Goal: Obtain resource: Obtain resource

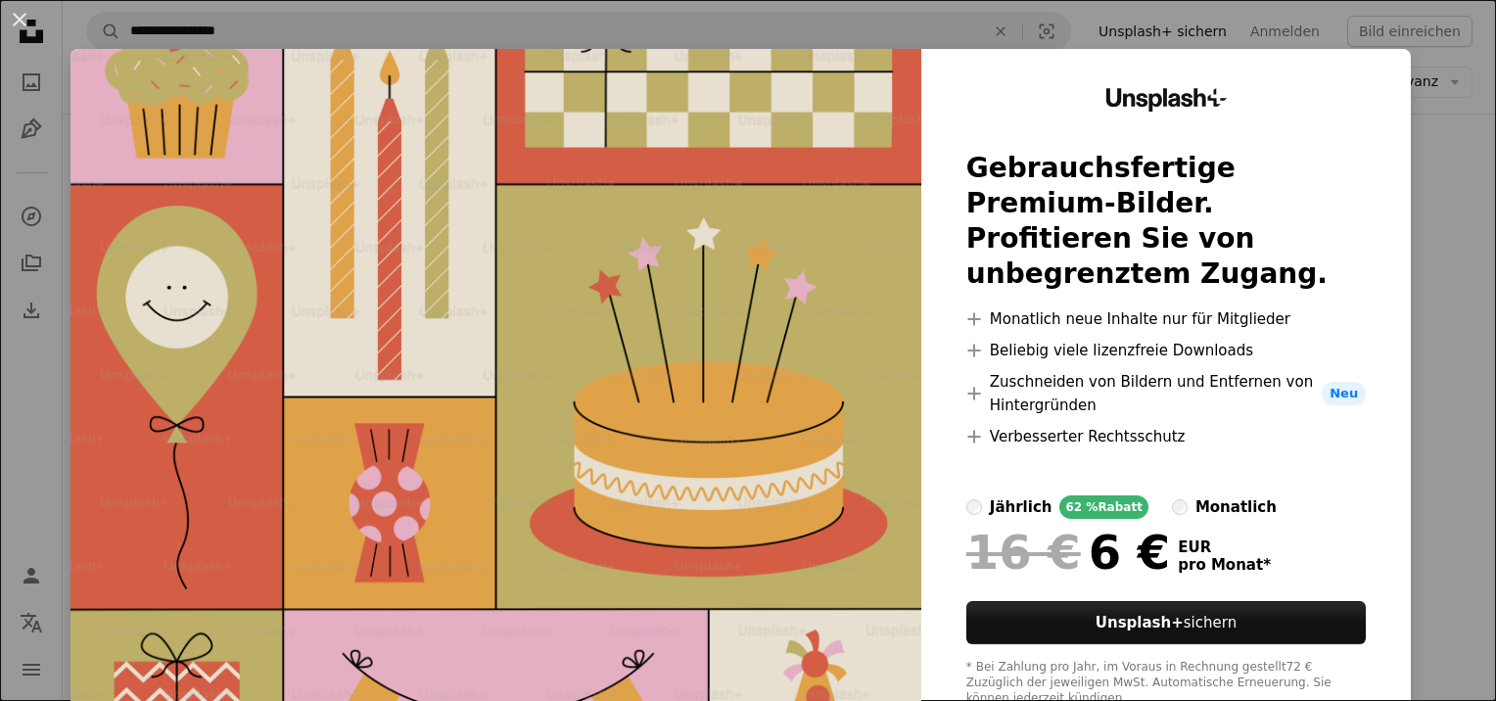
click at [1435, 372] on div "An X shape Unsplash+ Gebrauchsfertige Premium-Bilder. Profitieren Sie von unbeg…" at bounding box center [748, 350] width 1496 height 701
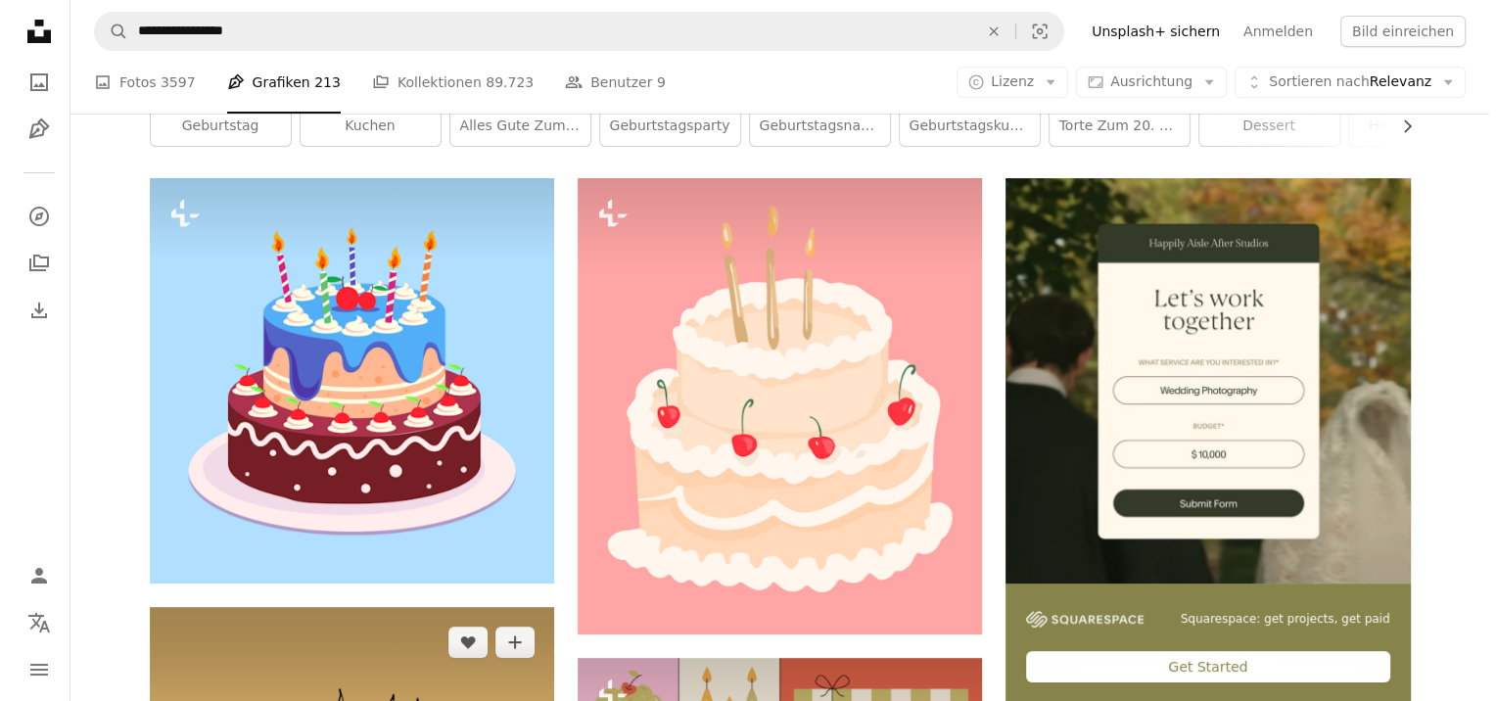
scroll to position [315, 0]
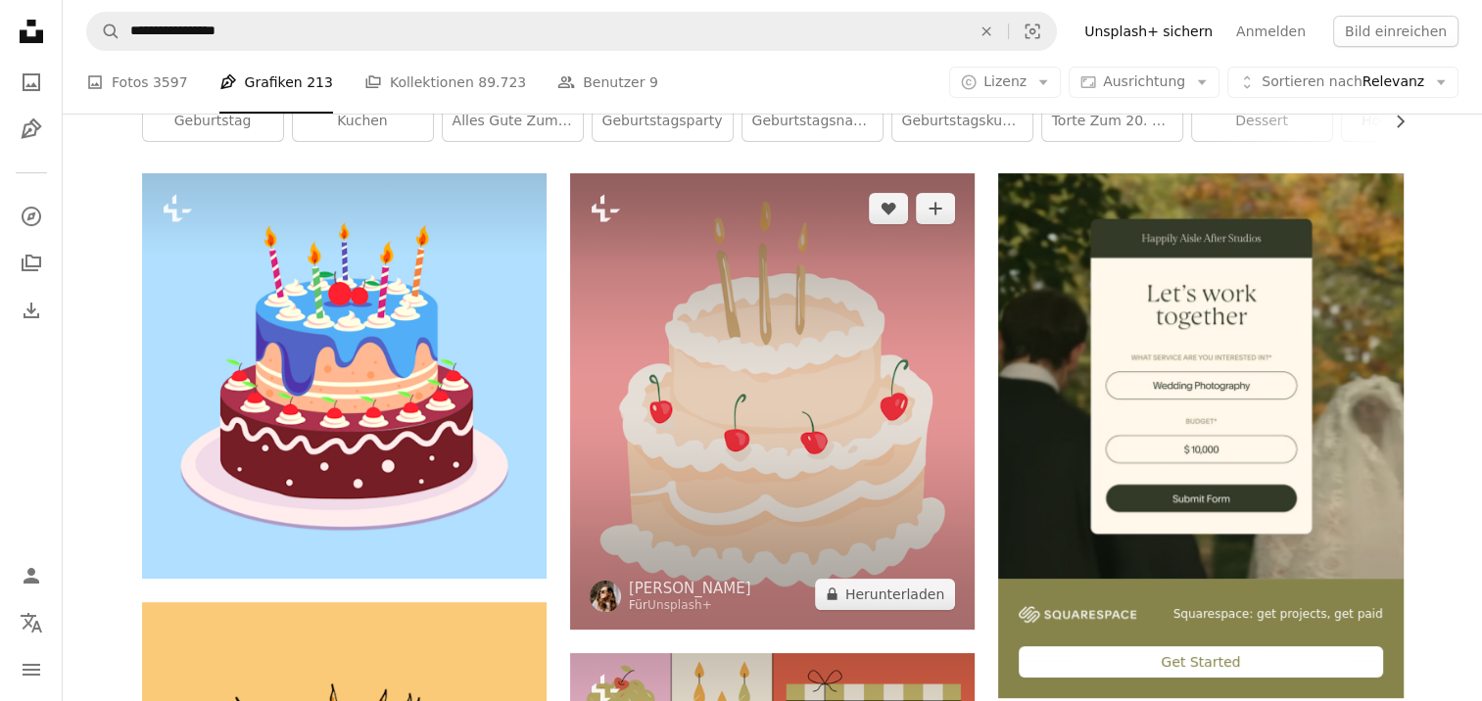
click at [722, 339] on img at bounding box center [772, 400] width 404 height 455
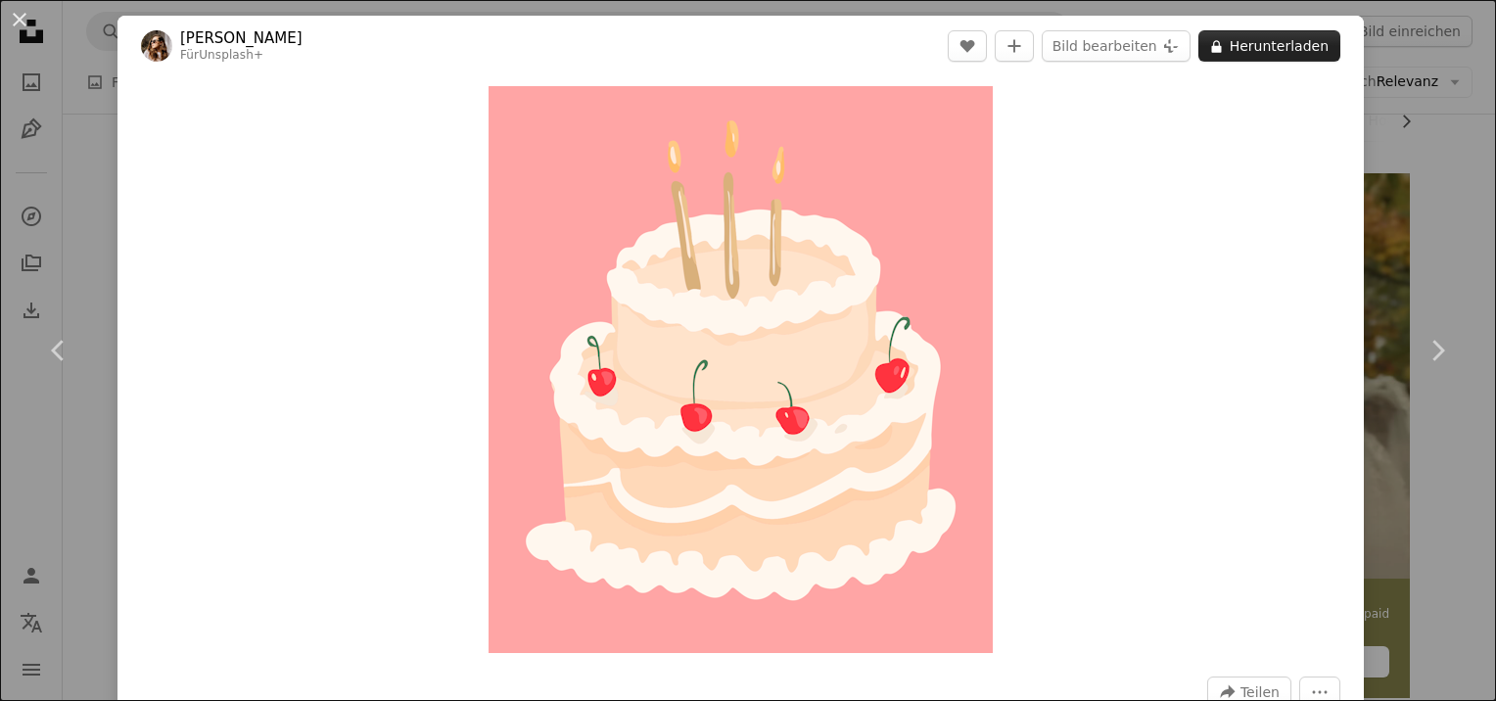
click at [1275, 35] on button "A lock Herunterladen" at bounding box center [1270, 45] width 142 height 31
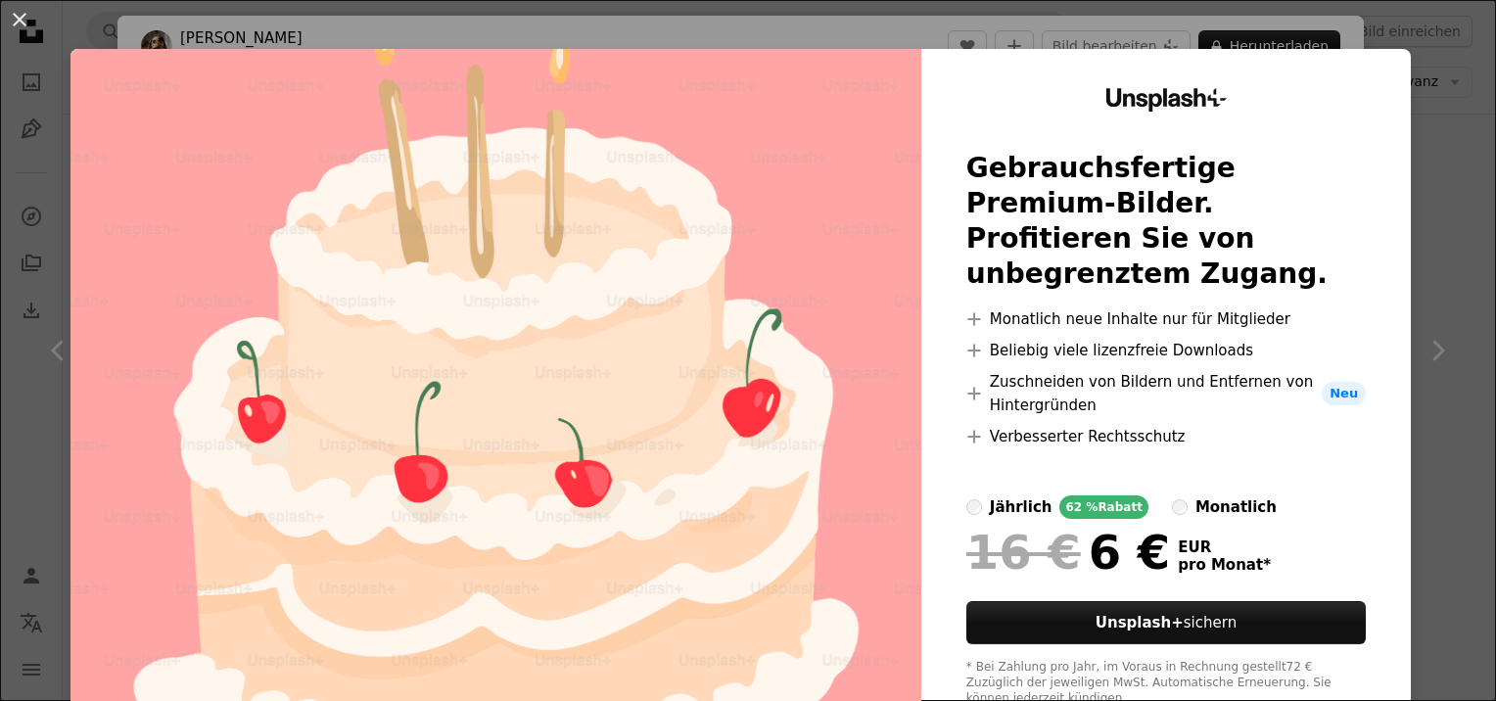
click at [1463, 239] on div "An X shape Unsplash+ Gebrauchsfertige Premium-Bilder. Profitieren Sie von unbeg…" at bounding box center [748, 350] width 1496 height 701
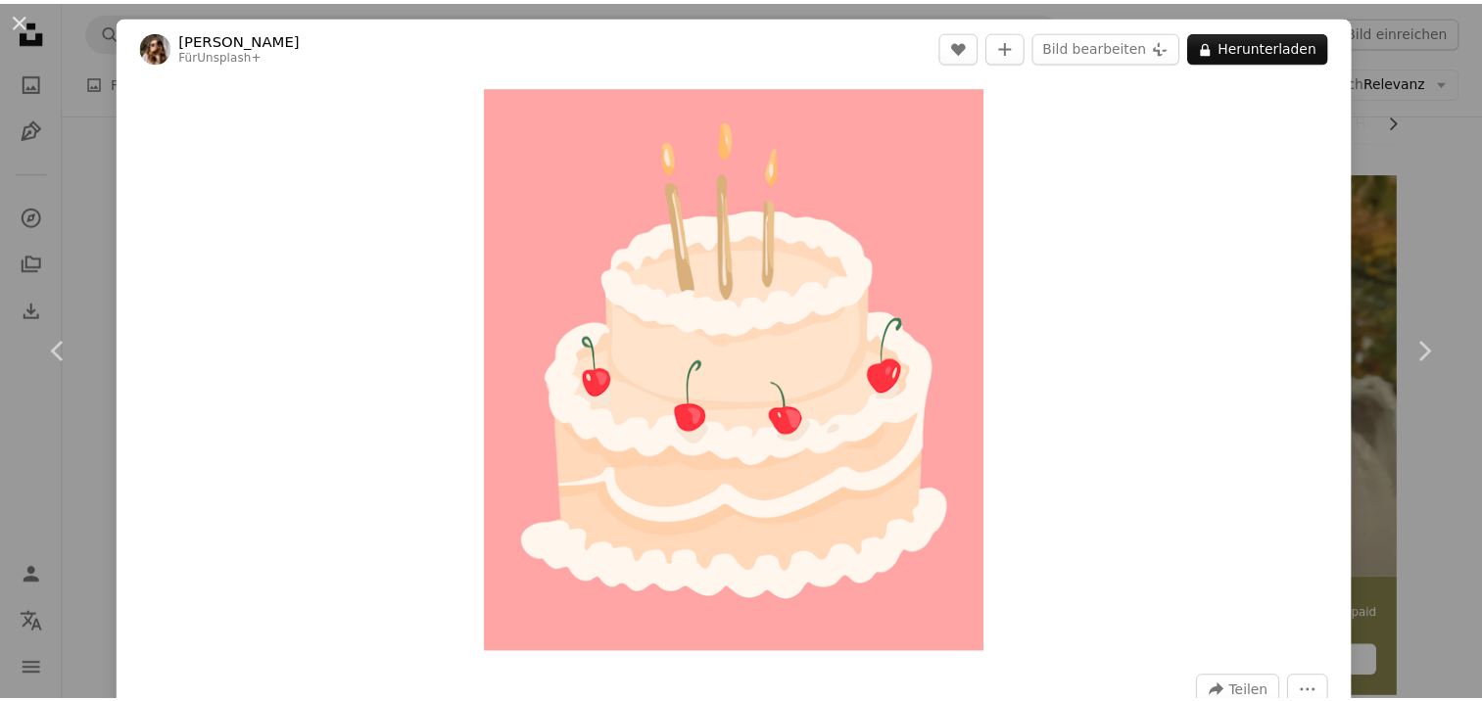
scroll to position [314, 0]
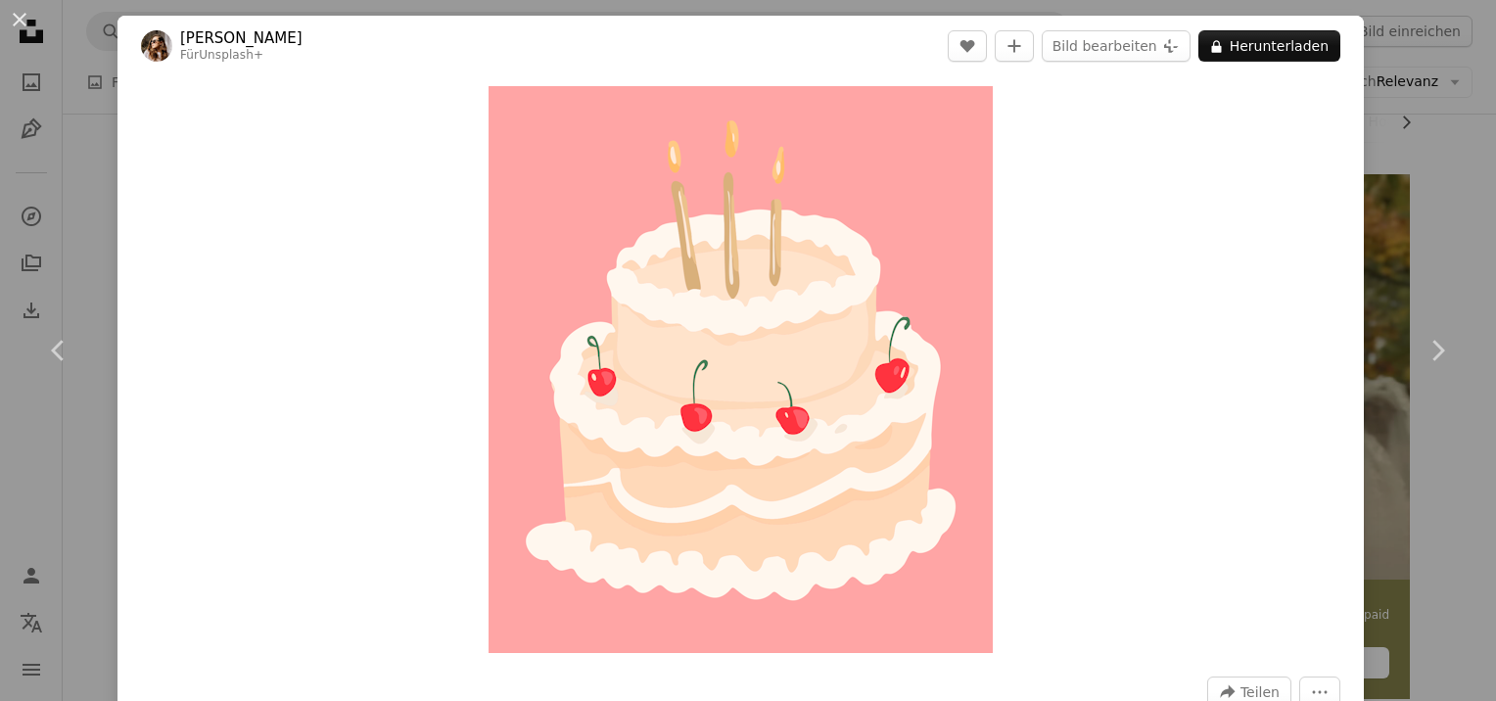
click at [1468, 198] on div "An X shape Chevron left Chevron right [PERSON_NAME] Für Unsplash+ A heart A plu…" at bounding box center [748, 350] width 1496 height 701
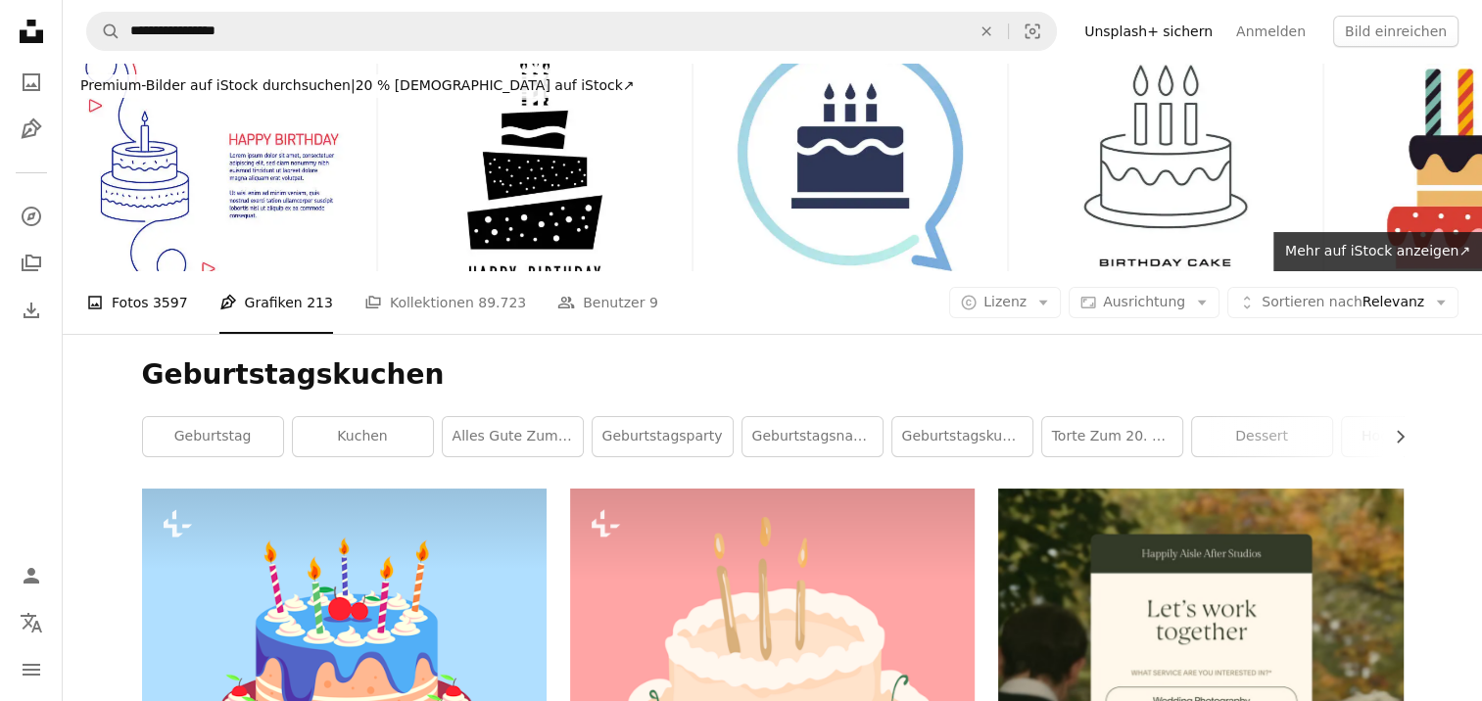
click at [165, 294] on span "3597" at bounding box center [170, 303] width 35 height 22
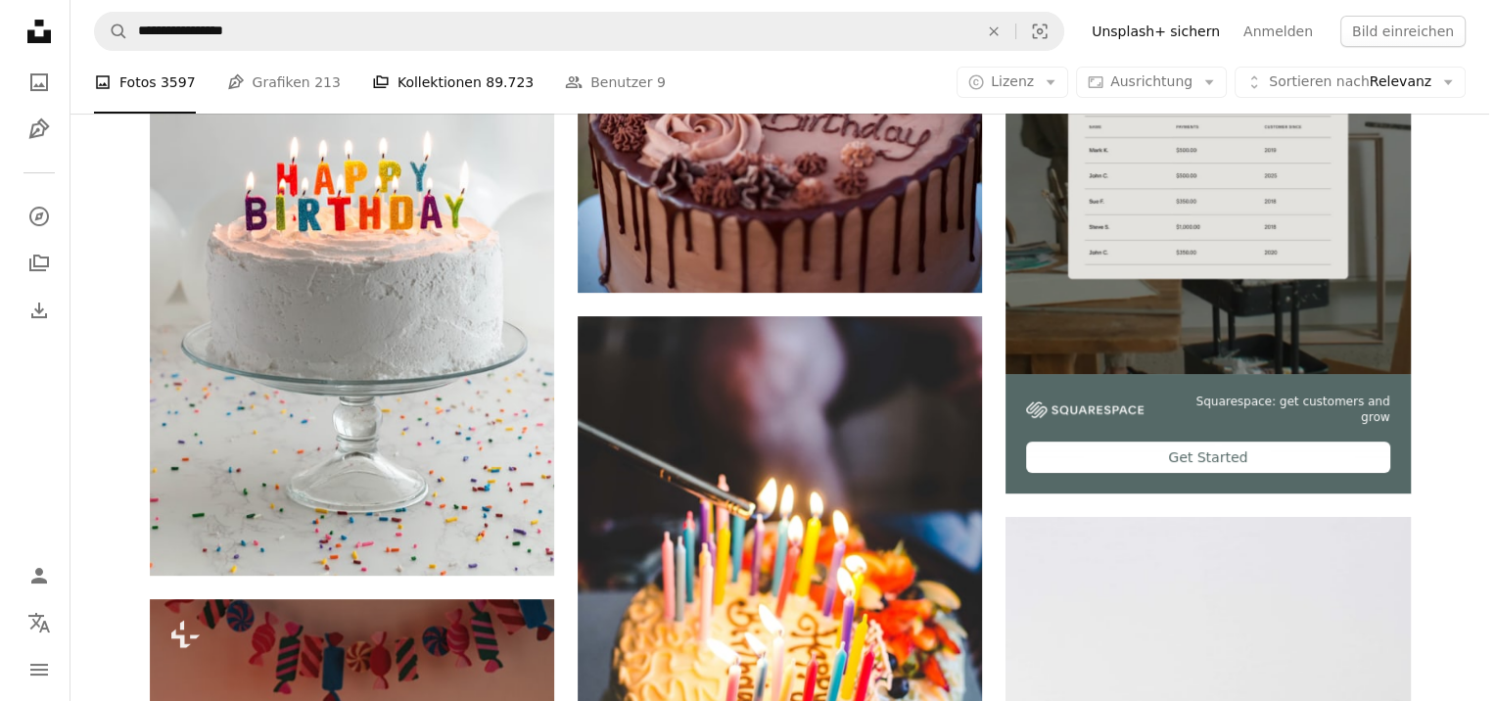
scroll to position [526, 0]
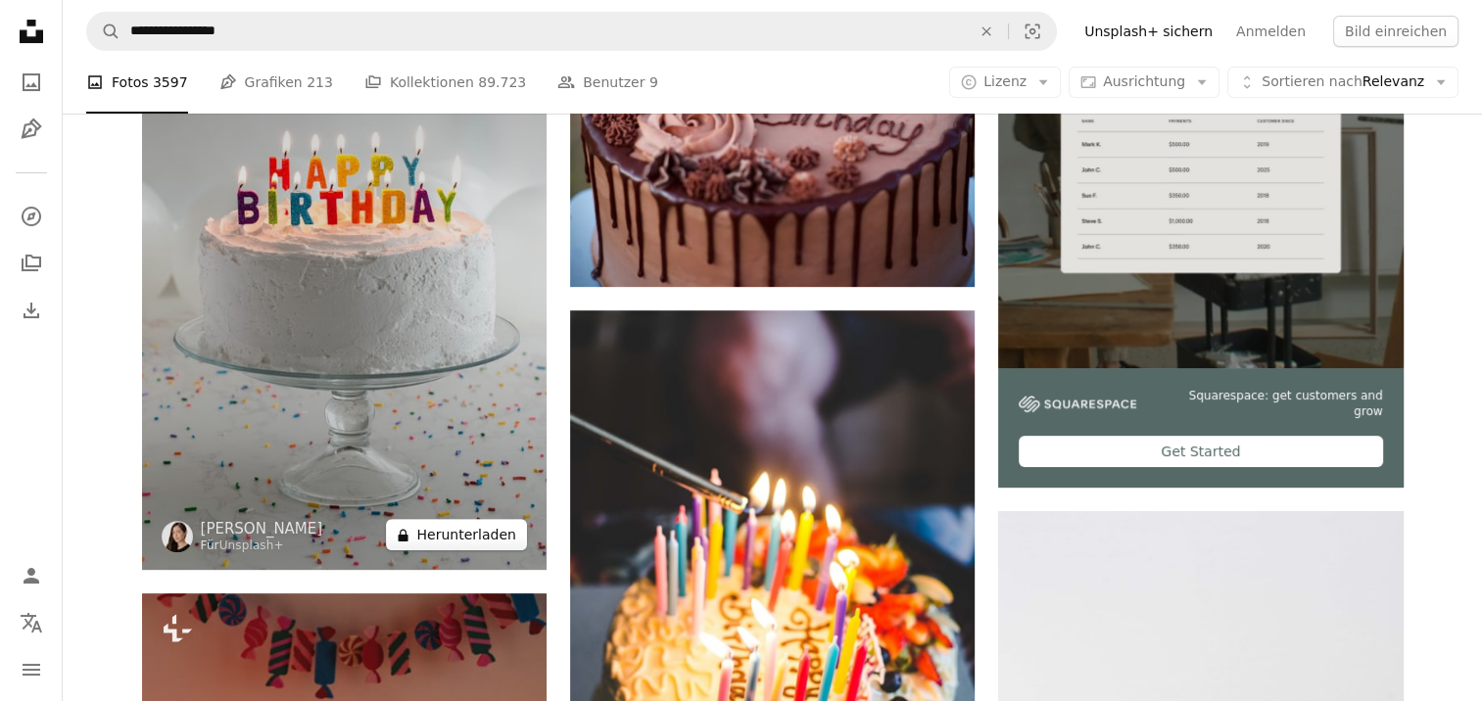
click at [478, 544] on button "A lock Herunterladen" at bounding box center [456, 534] width 140 height 31
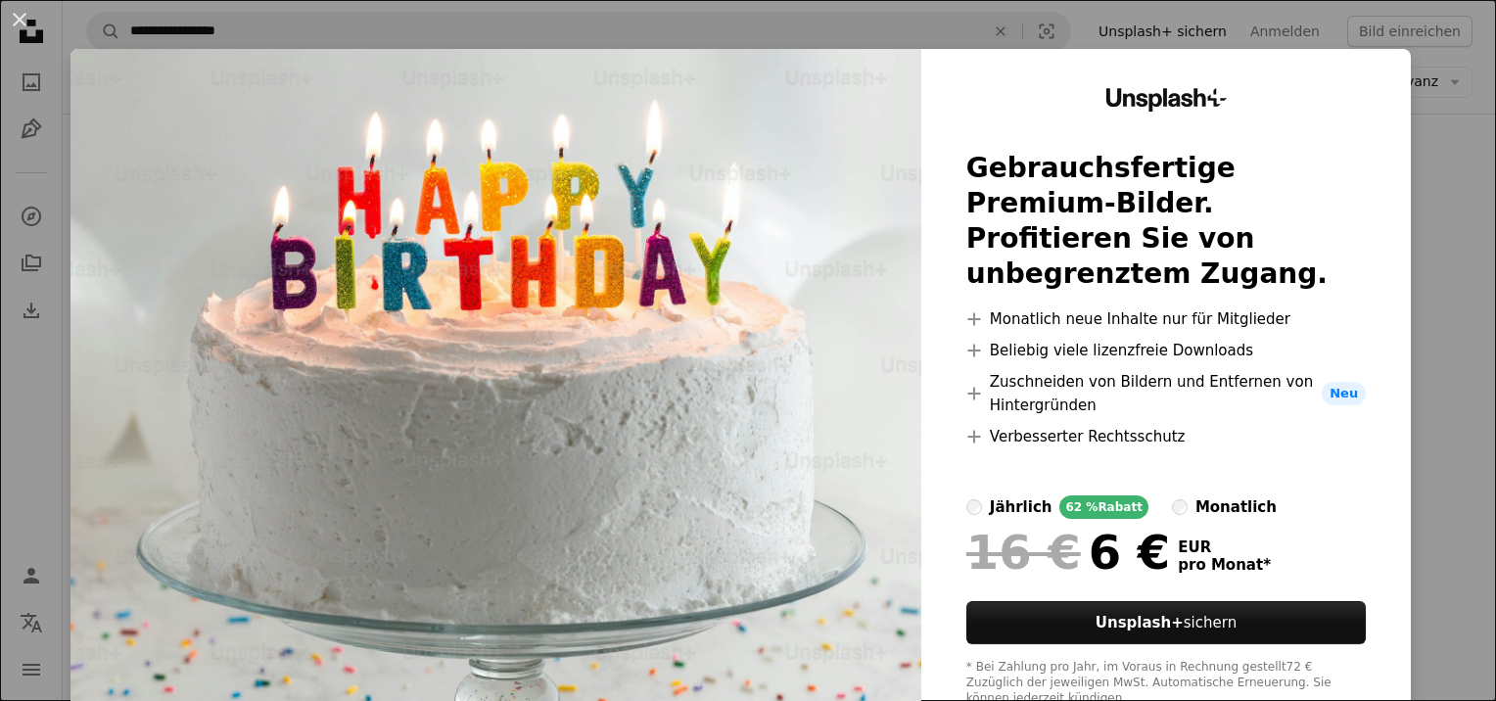
click at [1465, 174] on div "An X shape Unsplash+ Gebrauchsfertige Premium-Bilder. Profitieren Sie von unbeg…" at bounding box center [748, 350] width 1496 height 701
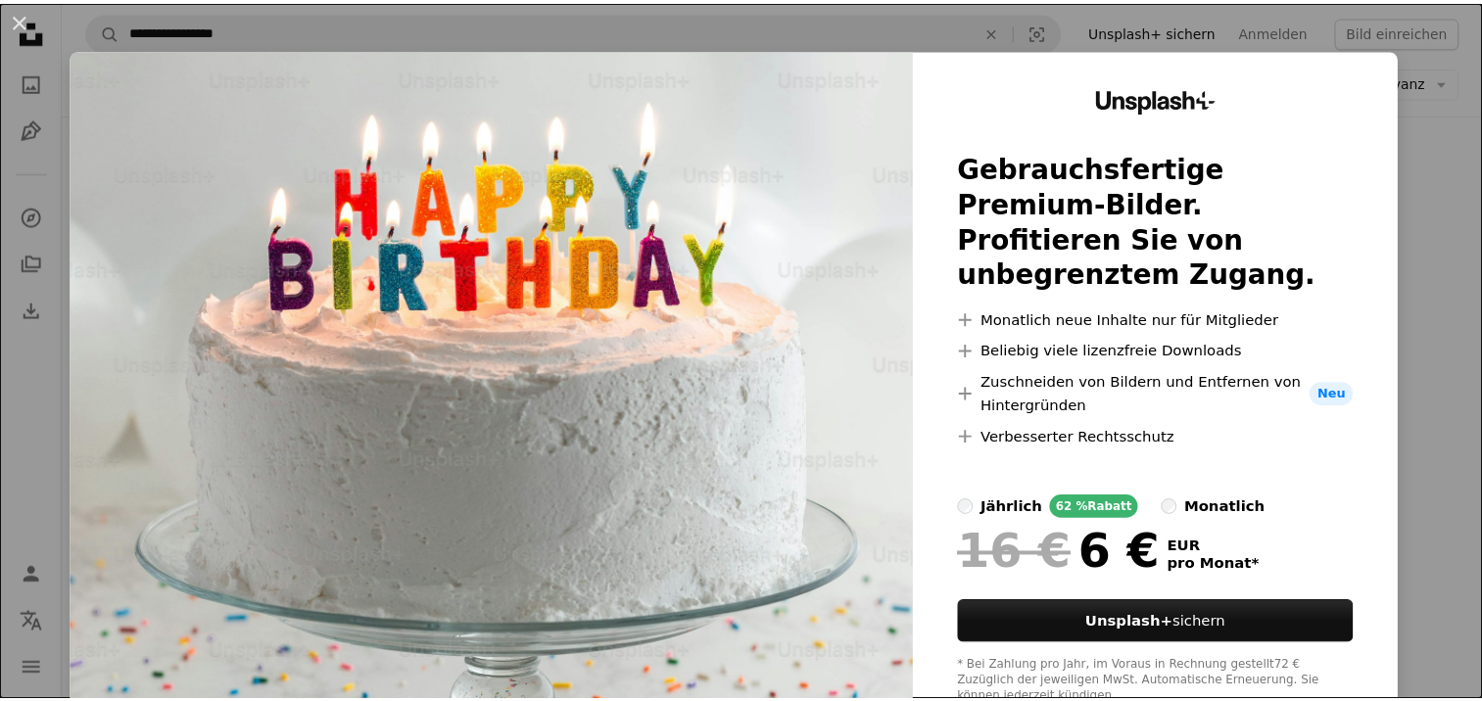
scroll to position [525, 0]
